Goal: Find specific page/section: Find specific page/section

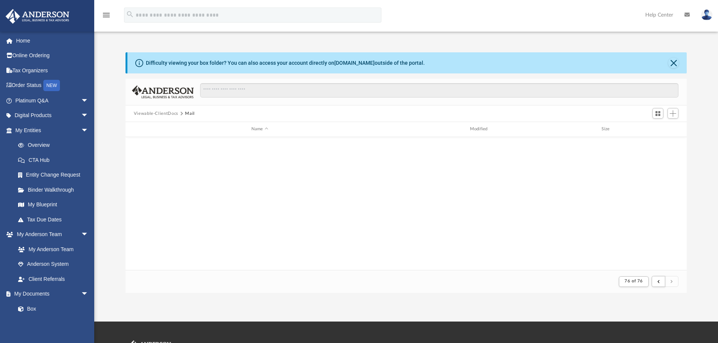
scroll to position [142, 555]
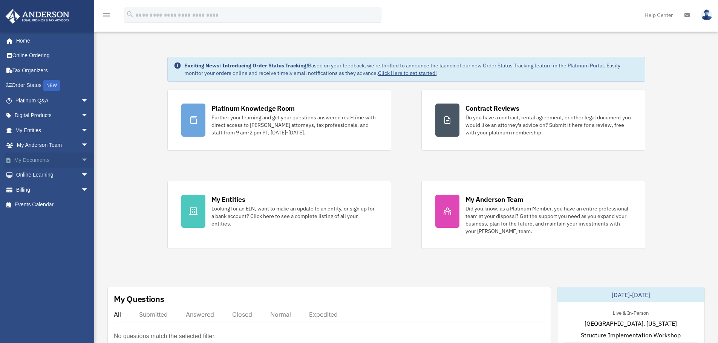
click at [81, 158] on span "arrow_drop_down" at bounding box center [88, 160] width 15 height 15
click at [37, 174] on link "Box" at bounding box center [55, 175] width 89 height 15
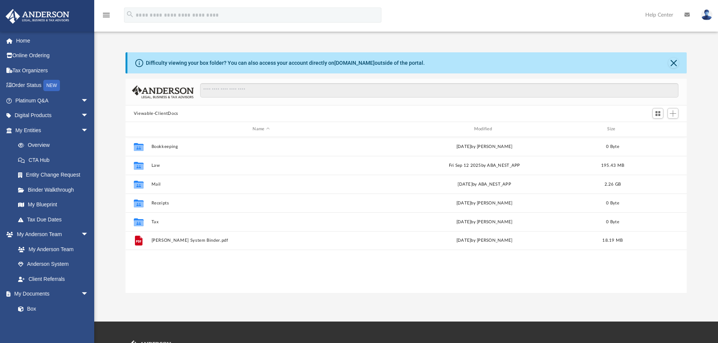
scroll to position [166, 555]
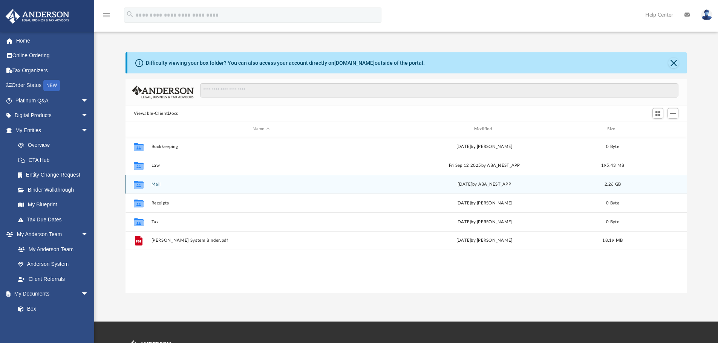
click at [159, 185] on button "Mail" at bounding box center [261, 184] width 220 height 5
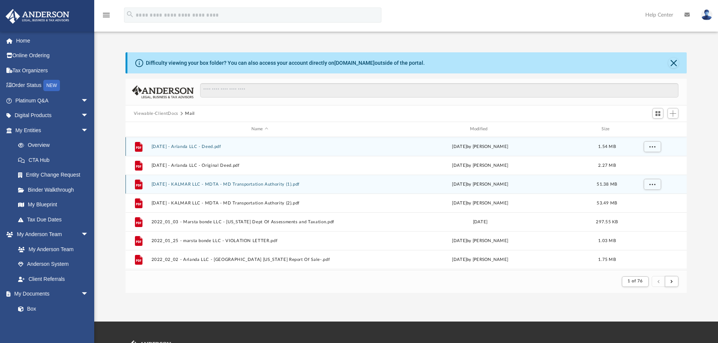
scroll to position [142, 555]
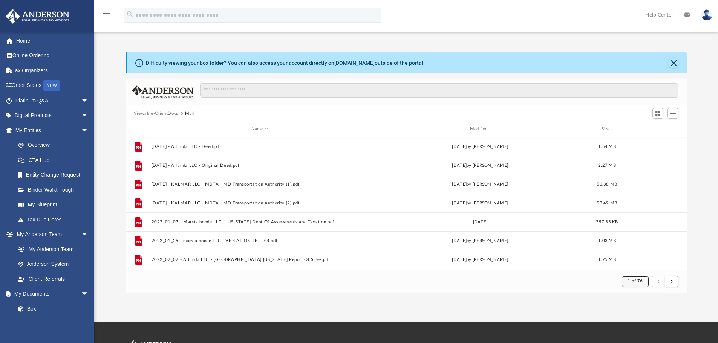
click at [639, 281] on span "1 of 76" at bounding box center [634, 281] width 15 height 4
click at [639, 260] on li "76" at bounding box center [642, 263] width 6 height 8
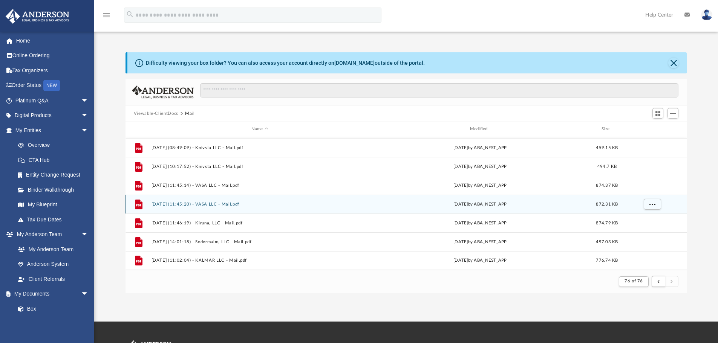
scroll to position [38, 0]
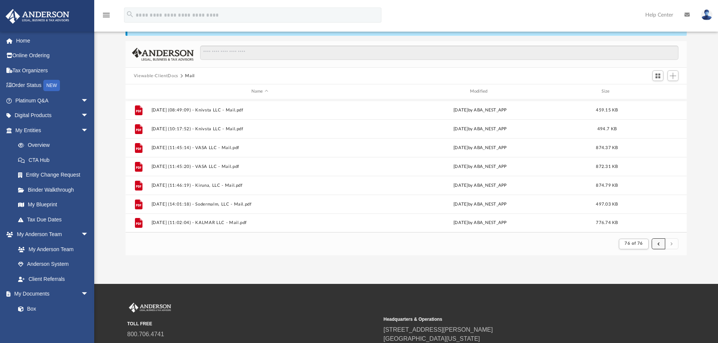
click at [656, 245] on button "submit" at bounding box center [659, 244] width 14 height 11
click at [672, 247] on button "submit" at bounding box center [672, 244] width 14 height 11
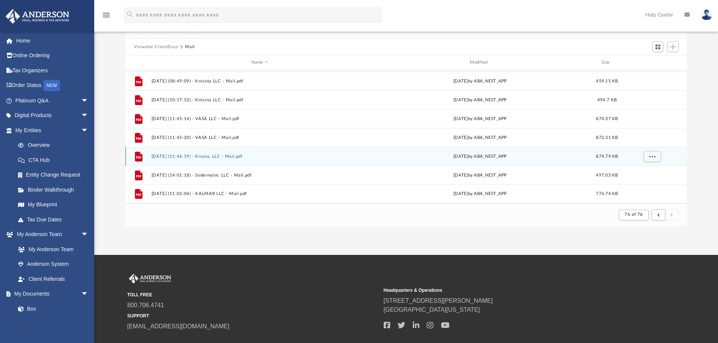
scroll to position [113, 0]
